Goal: Transaction & Acquisition: Purchase product/service

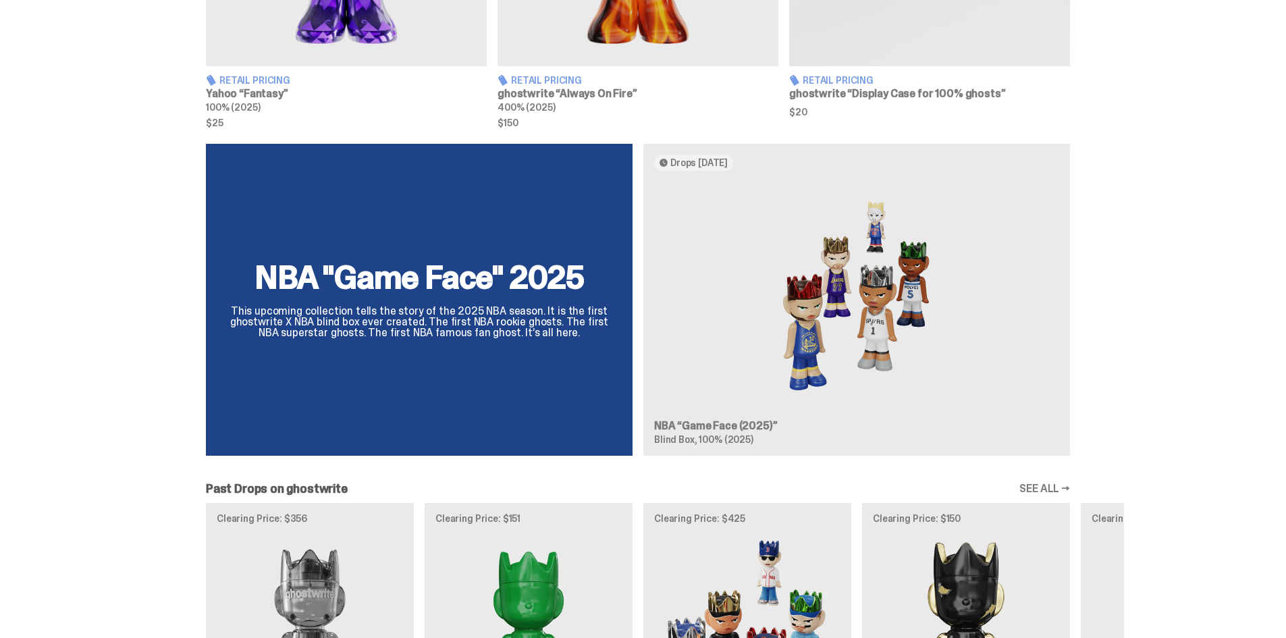
scroll to position [1012, 0]
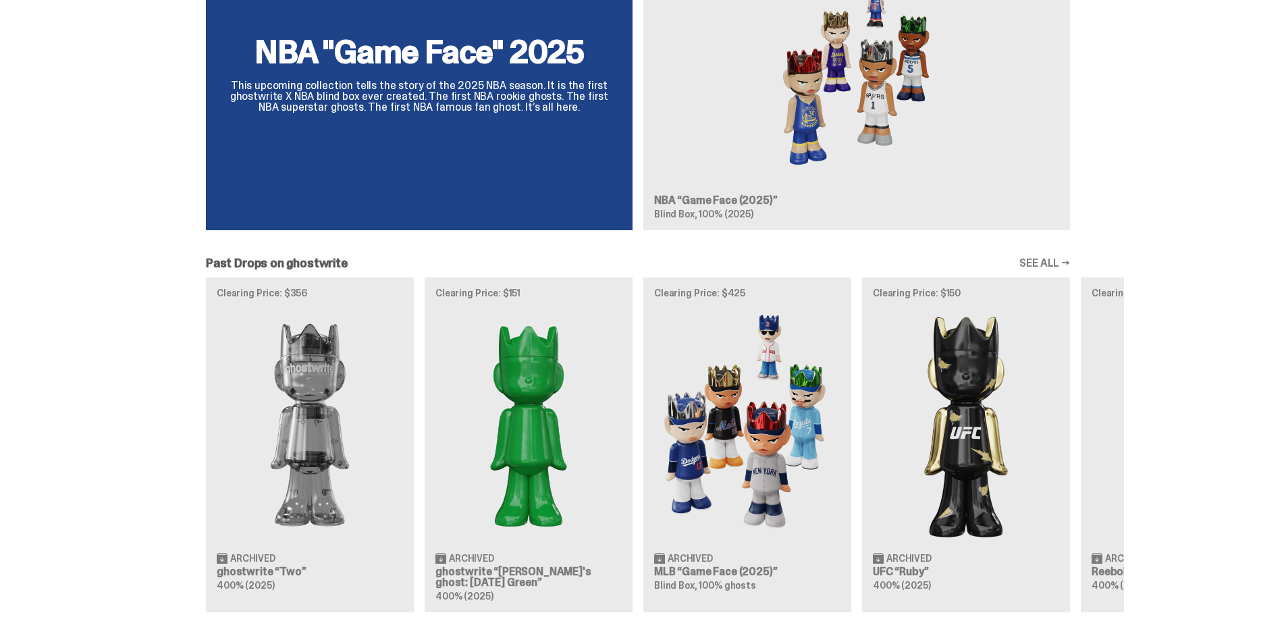
click at [782, 410] on div "Clearing Price: $356 Archived ghostwrite “Two” 400% (2025) Clearing Price: $151…" at bounding box center [638, 444] width 972 height 335
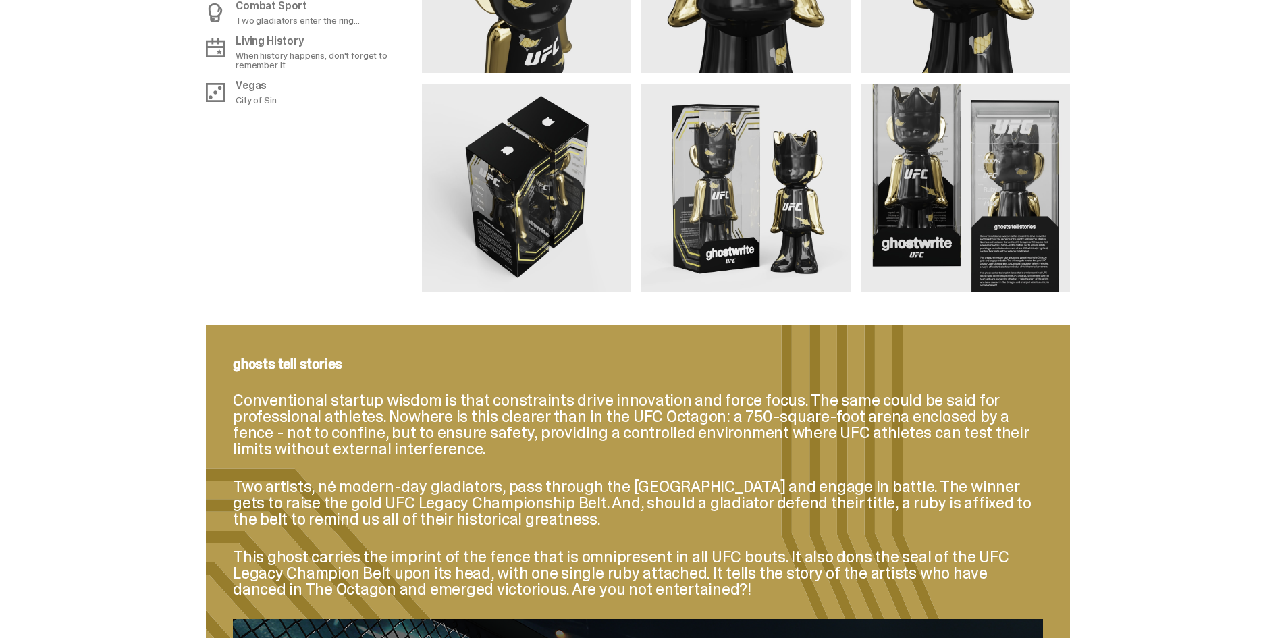
scroll to position [1350, 0]
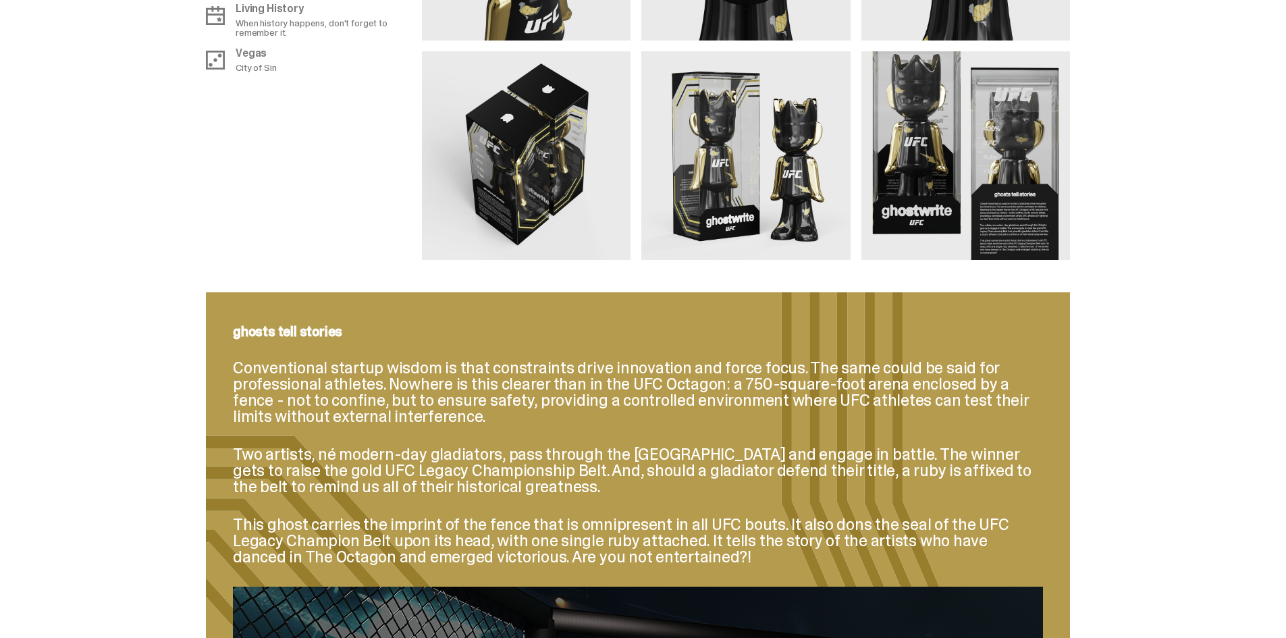
drag, startPoint x: 581, startPoint y: 163, endPoint x: 937, endPoint y: 181, distance: 356.8
click at [782, 181] on img at bounding box center [965, 155] width 209 height 209
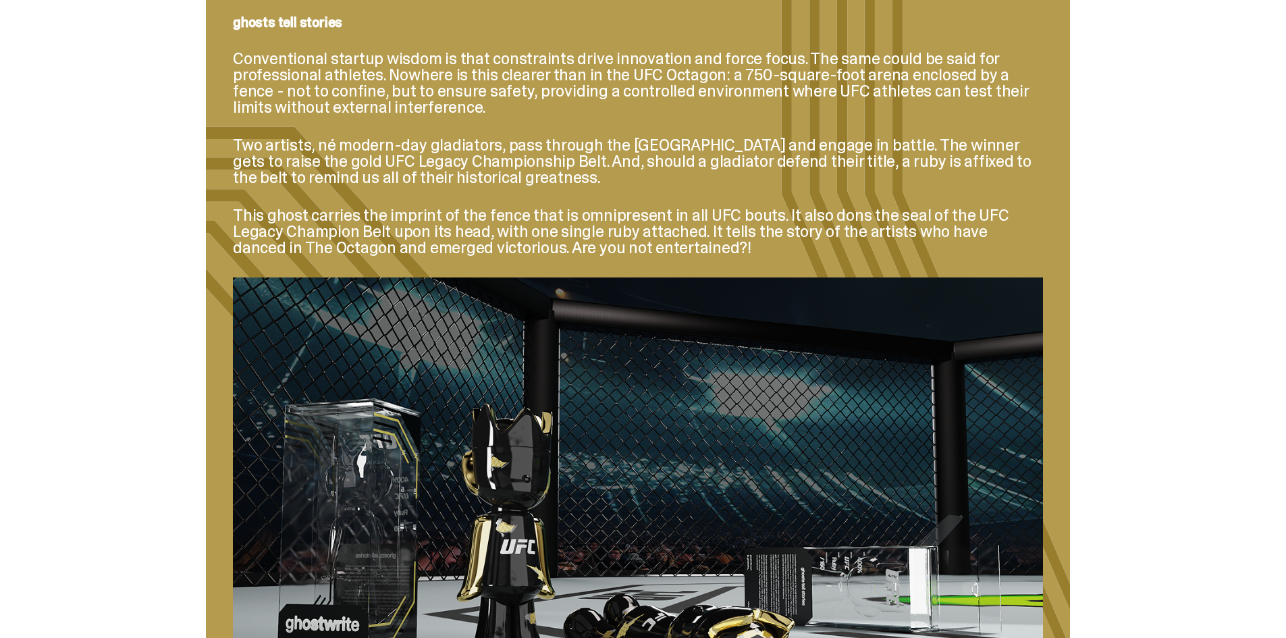
scroll to position [1799, 0]
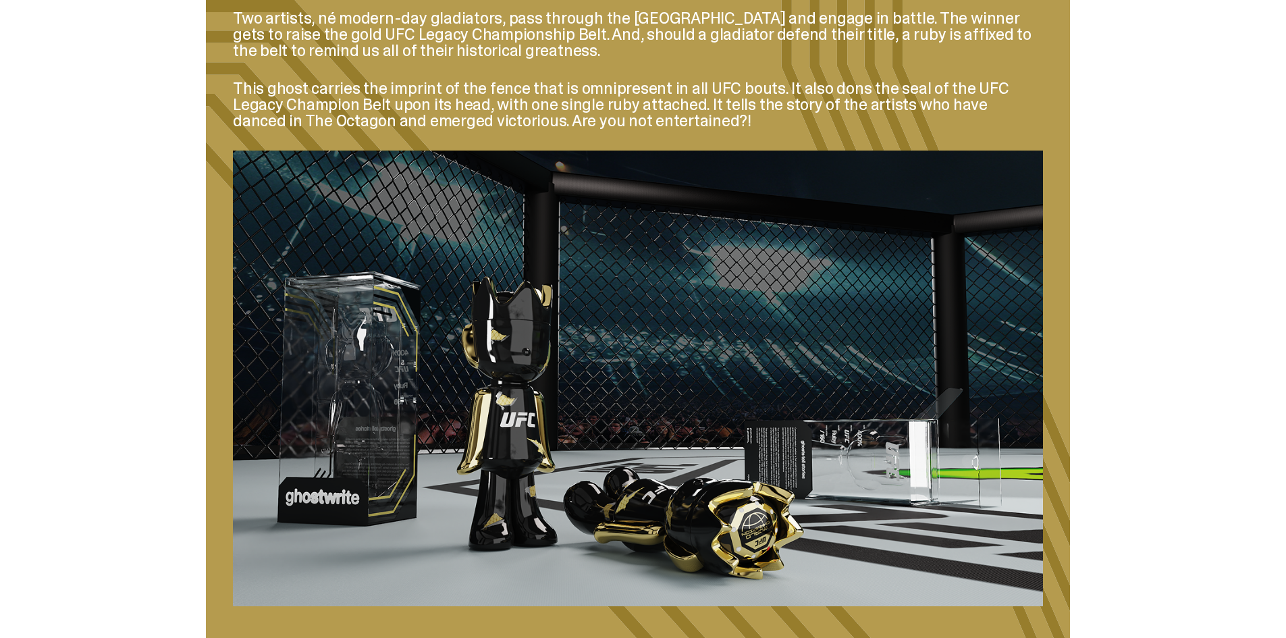
drag, startPoint x: 1148, startPoint y: 404, endPoint x: 1124, endPoint y: 267, distance: 139.2
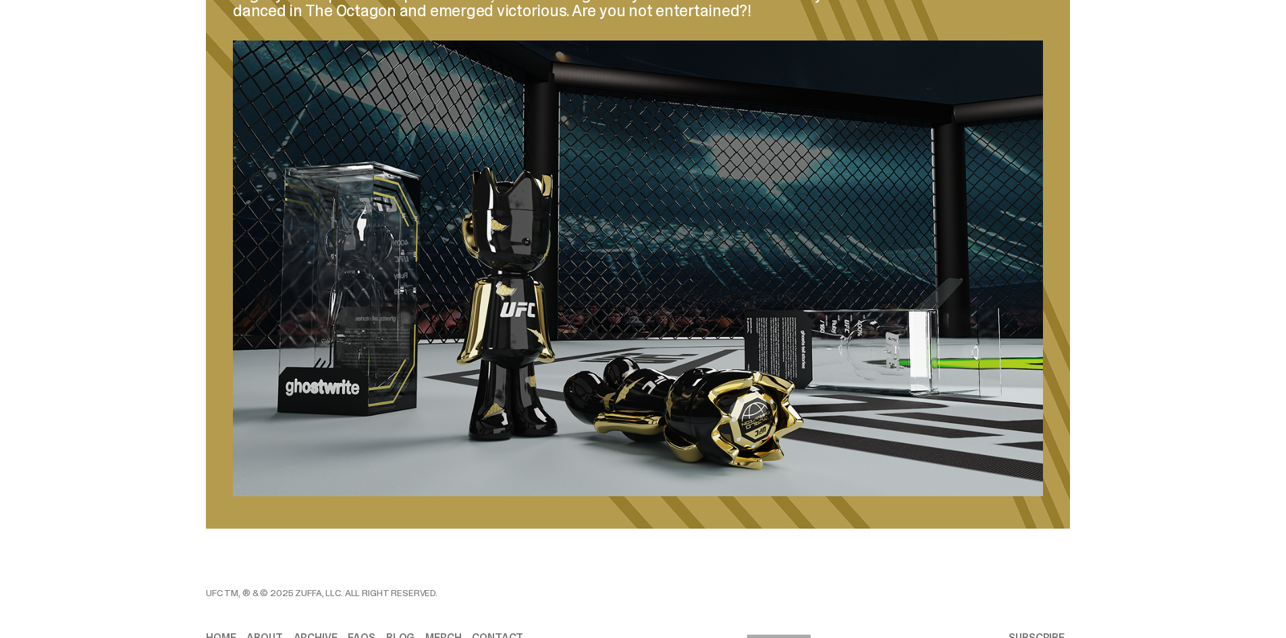
scroll to position [1853, 0]
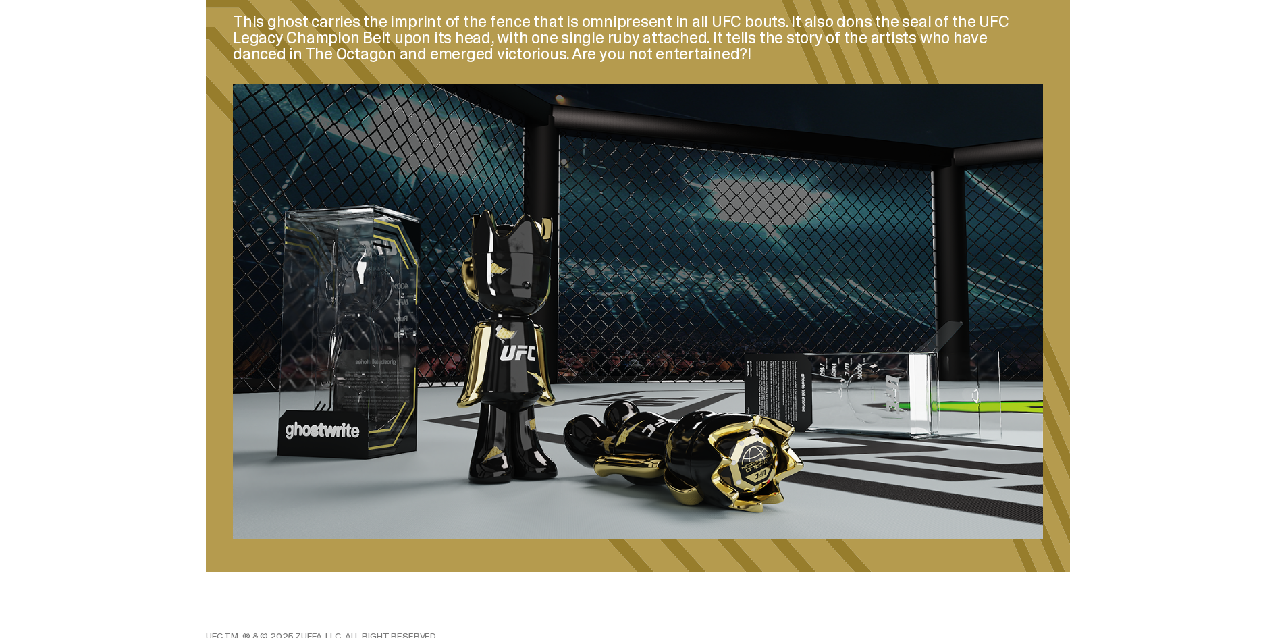
click at [709, 344] on img at bounding box center [638, 312] width 810 height 456
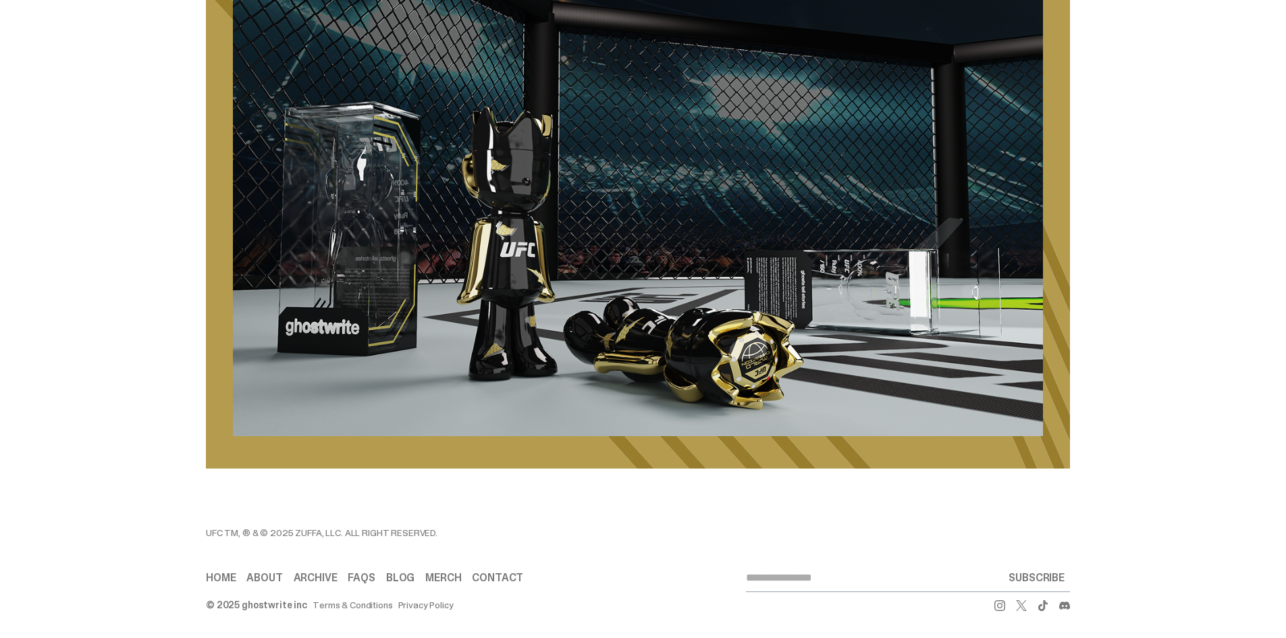
scroll to position [1965, 0]
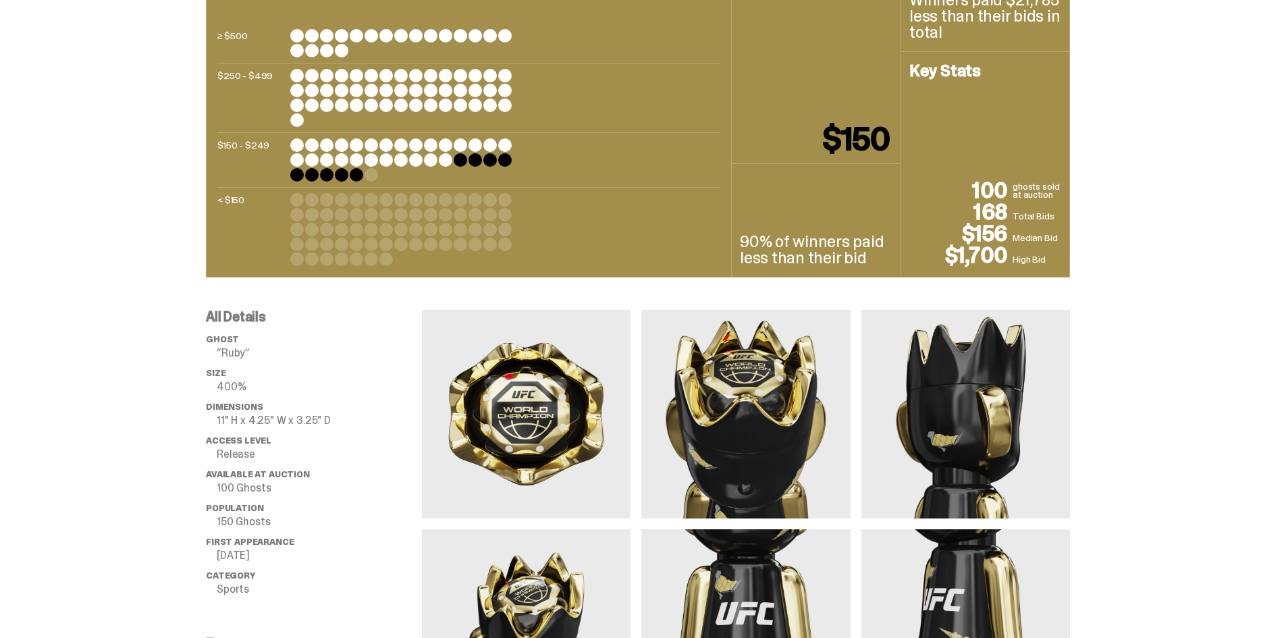
drag, startPoint x: 1146, startPoint y: 407, endPoint x: 1116, endPoint y: 172, distance: 236.8
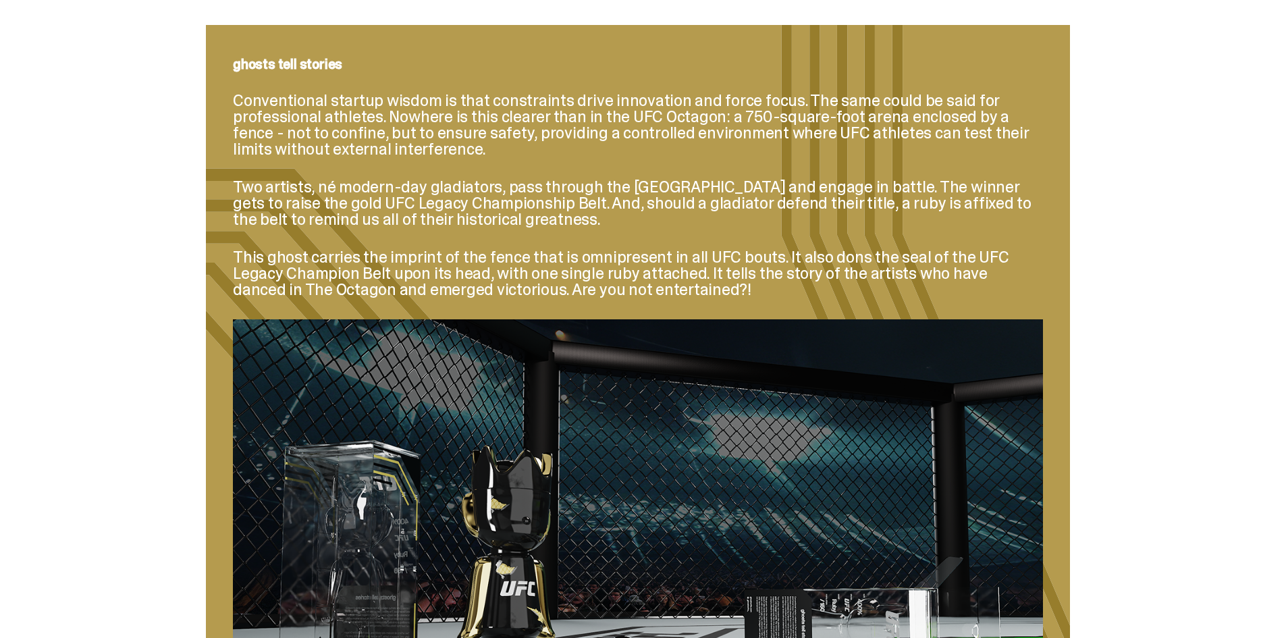
scroll to position [1955, 0]
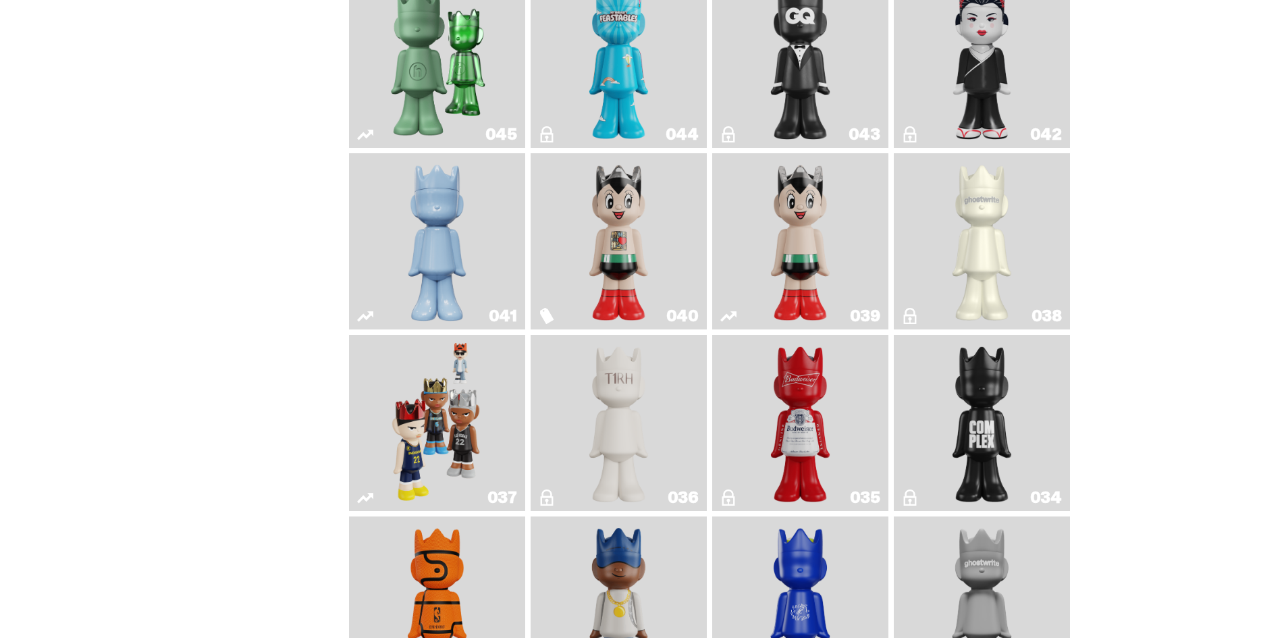
scroll to position [900, 0]
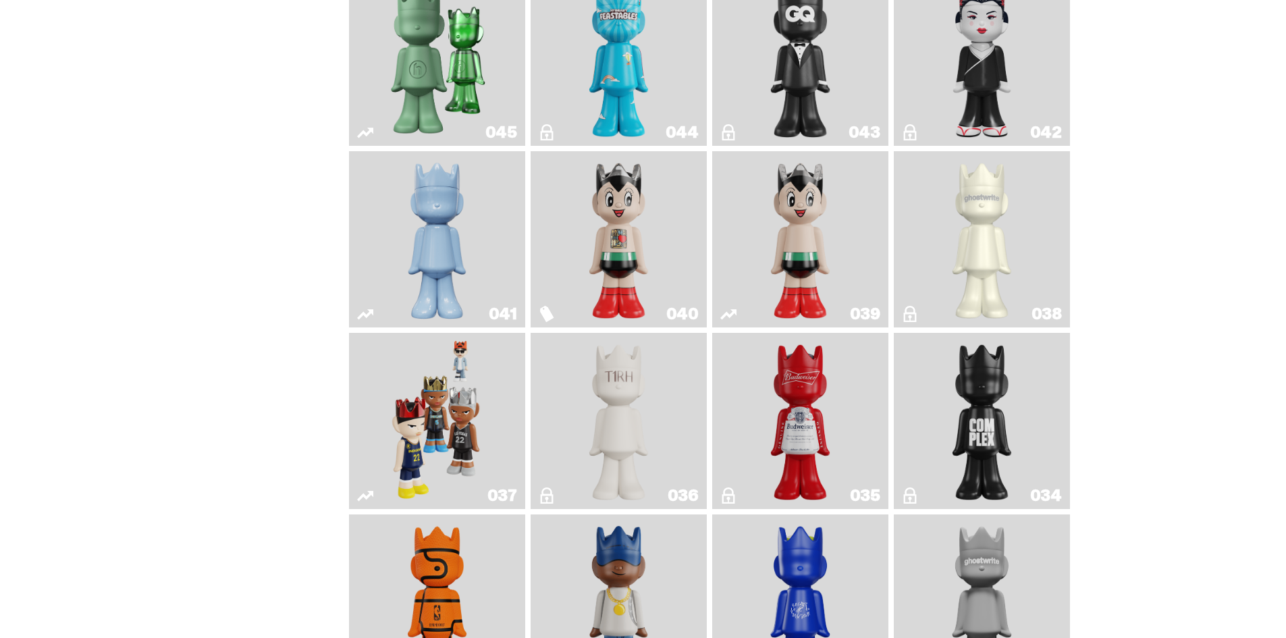
click at [481, 275] on link "041" at bounding box center [437, 239] width 160 height 165
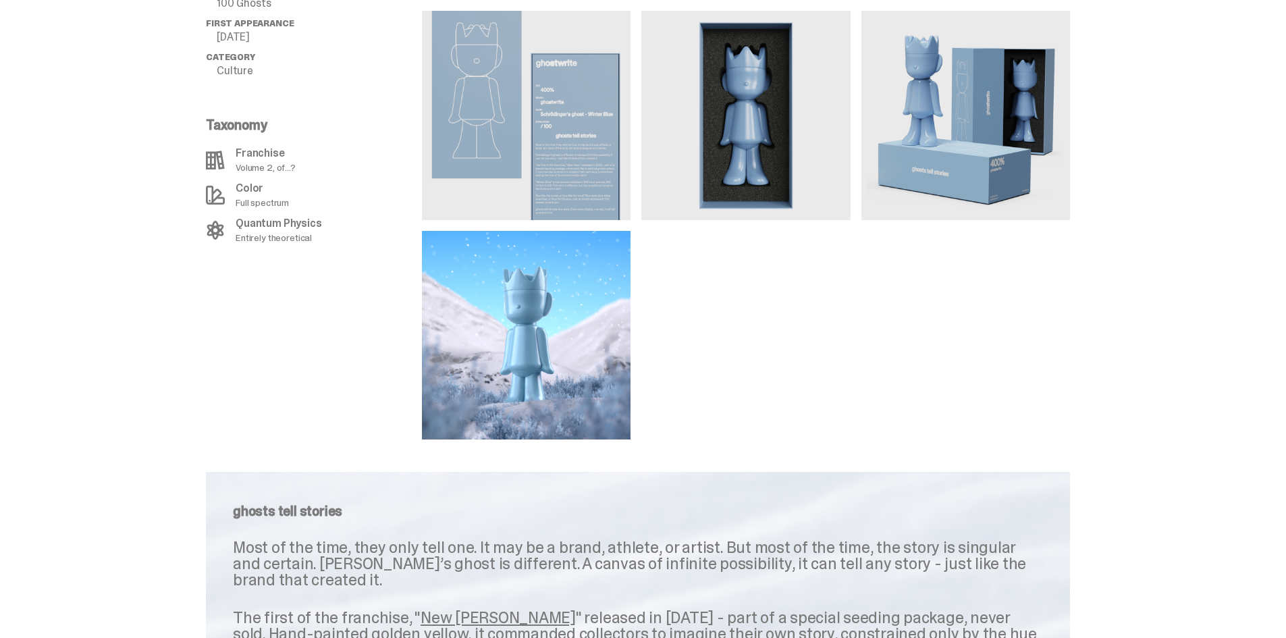
scroll to position [1124, 0]
